Goal: Transaction & Acquisition: Purchase product/service

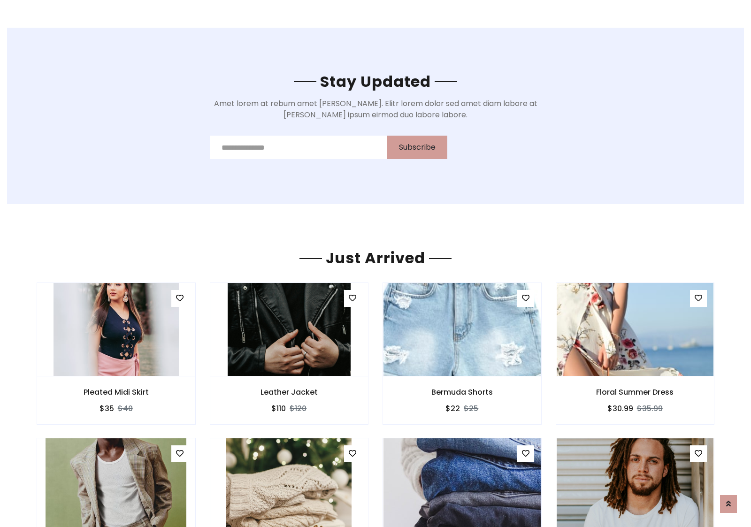
scroll to position [1100, 0]
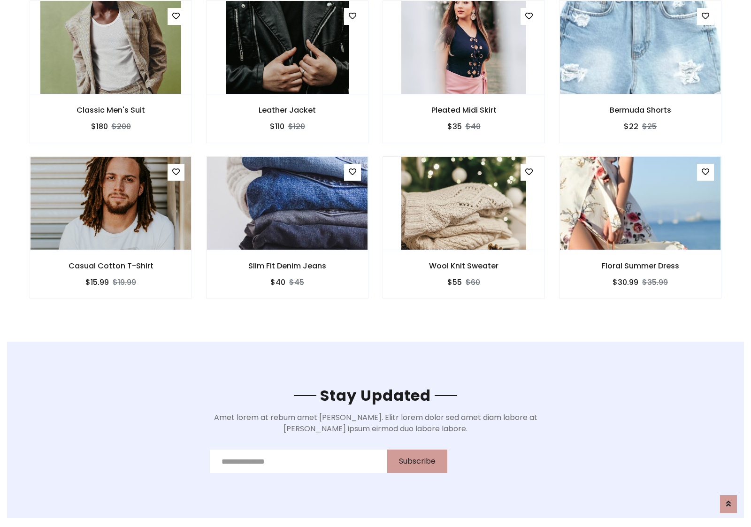
click at [376, 159] on div "Wool Knit Sweater $55 $60" at bounding box center [464, 233] width 177 height 155
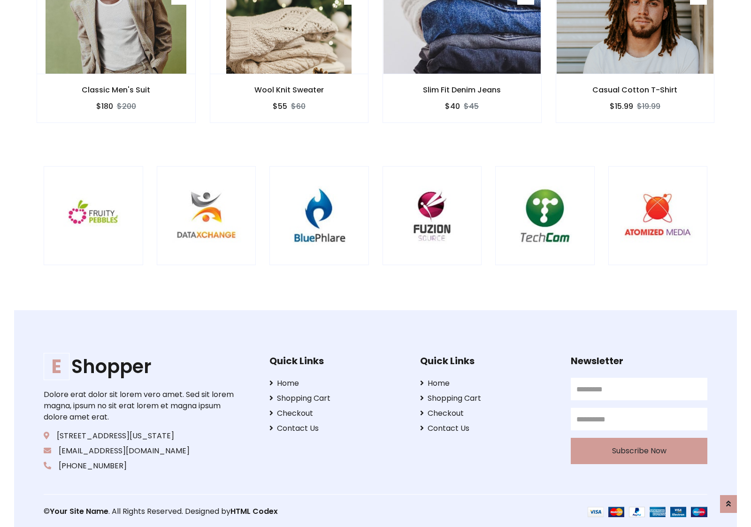
scroll to position [1787, 0]
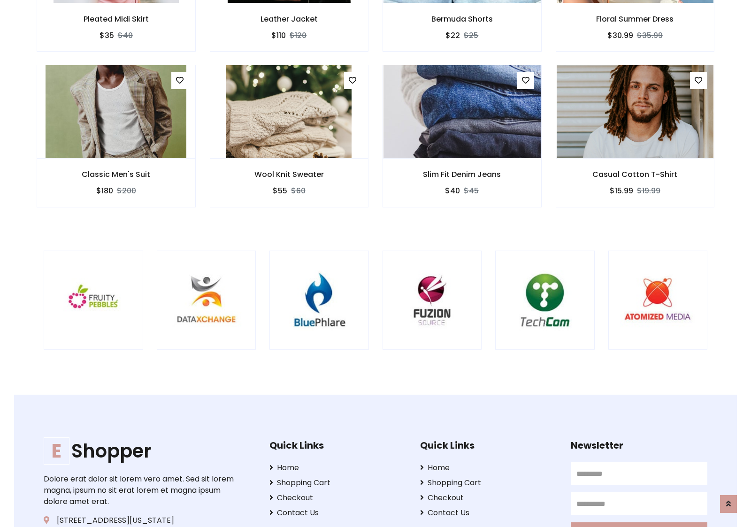
click at [376, 263] on div at bounding box center [495, 301] width 2258 height 100
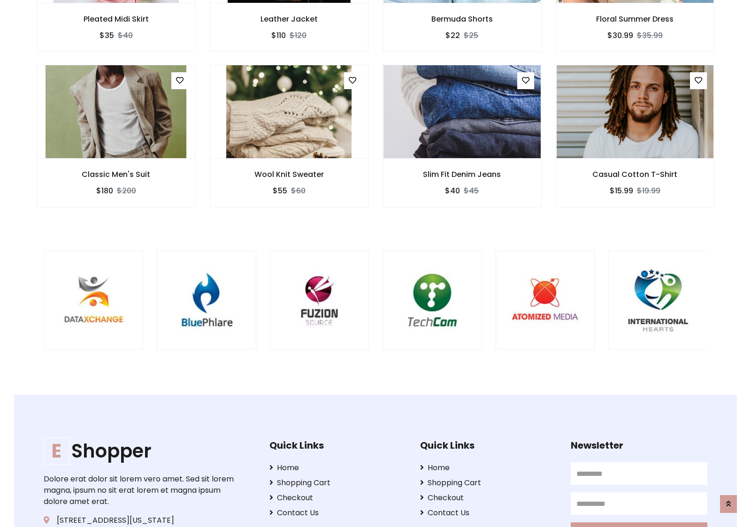
click at [376, 263] on div at bounding box center [383, 301] width 2258 height 100
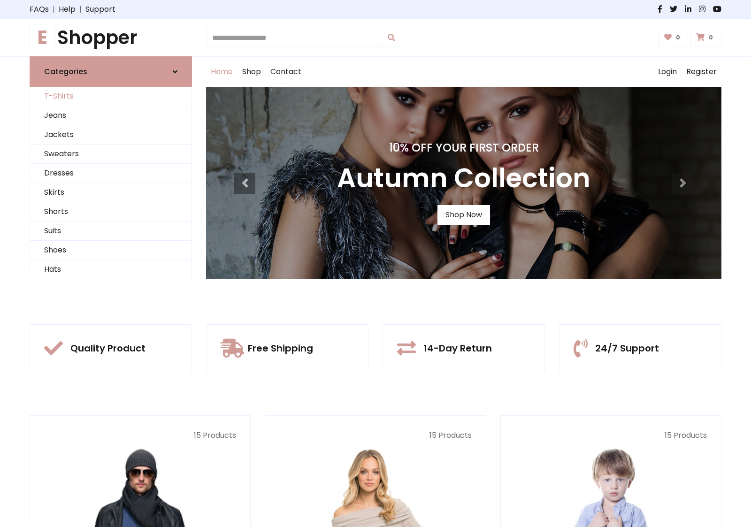
click at [111, 96] on link "T-Shirts" at bounding box center [110, 96] width 161 height 19
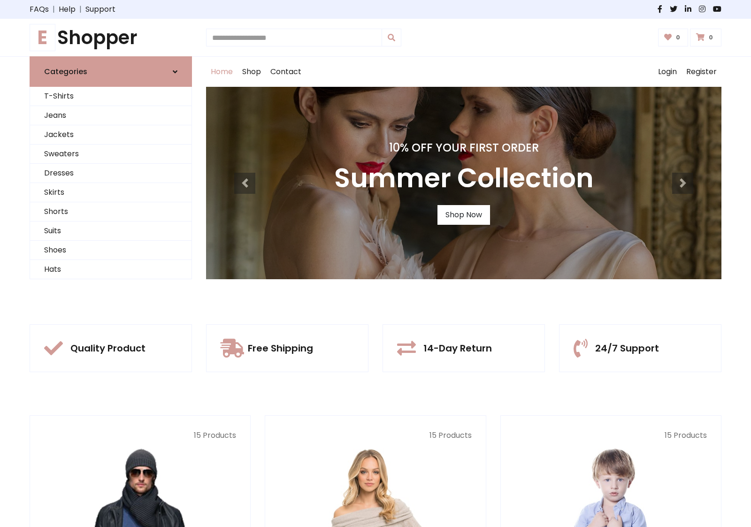
click at [111, 38] on h1 "E Shopper" at bounding box center [111, 37] width 162 height 23
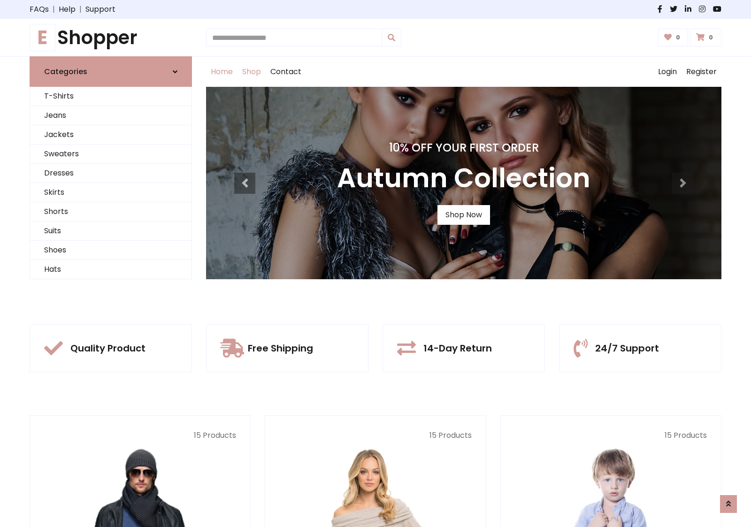
click at [252, 72] on link "Shop" at bounding box center [252, 72] width 28 height 30
